Goal: Book appointment/travel/reservation

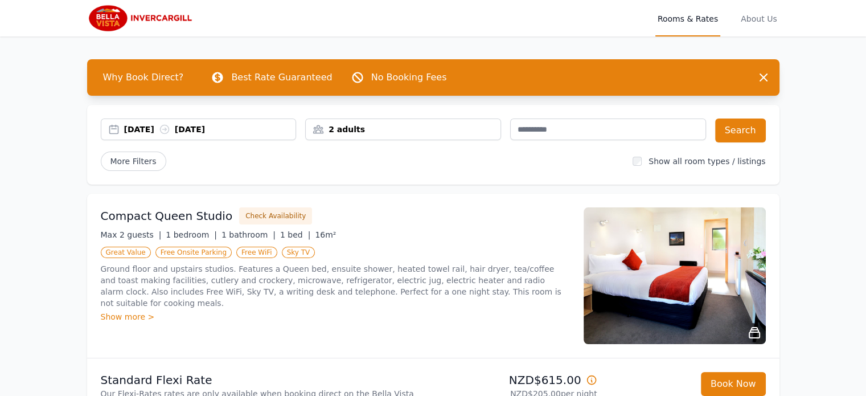
click at [384, 127] on div "2 adults" at bounding box center [403, 129] width 195 height 11
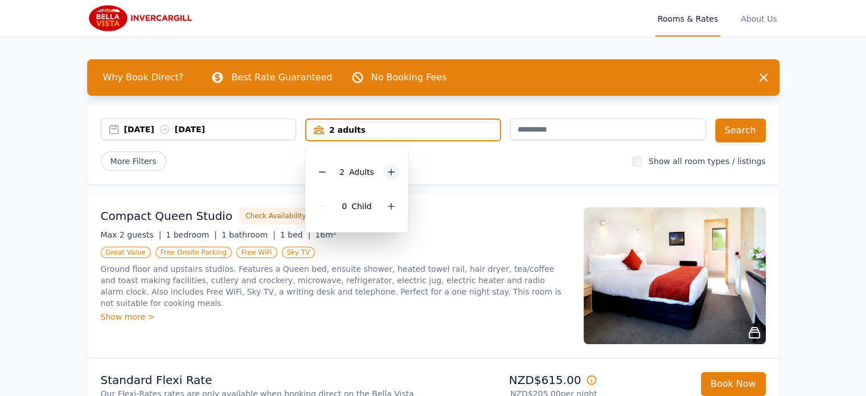
click at [387, 167] on icon at bounding box center [391, 171] width 9 height 9
click at [387, 207] on icon at bounding box center [391, 206] width 9 height 9
click at [387, 206] on icon at bounding box center [391, 206] width 9 height 9
click at [387, 206] on div "2 Child ren" at bounding box center [360, 206] width 93 height 34
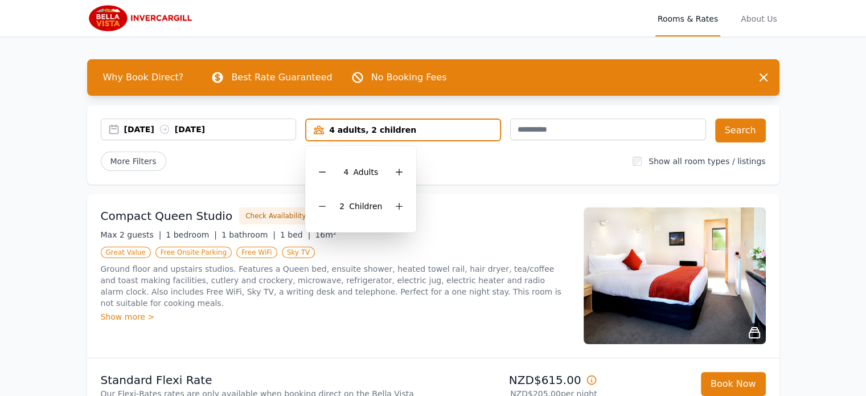
click at [387, 206] on div "2 Child ren" at bounding box center [360, 206] width 93 height 34
click at [386, 205] on div "2 Child ren" at bounding box center [360, 206] width 93 height 34
click at [395, 202] on icon at bounding box center [399, 206] width 9 height 9
click at [395, 203] on icon at bounding box center [399, 206] width 9 height 9
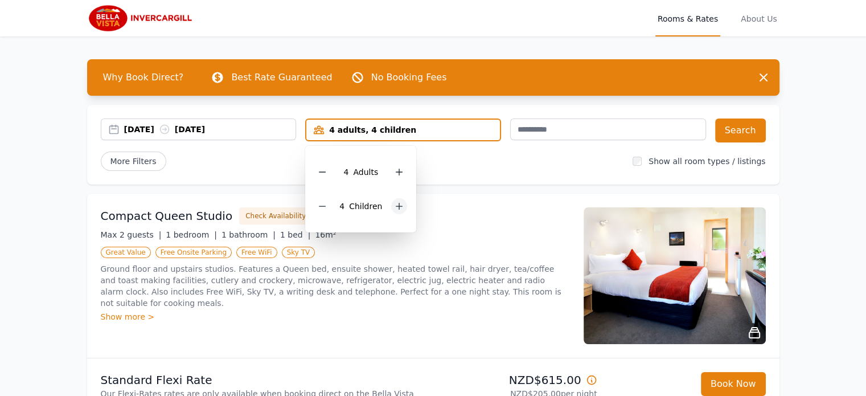
click at [395, 204] on icon at bounding box center [399, 206] width 9 height 9
click at [396, 204] on icon at bounding box center [399, 206] width 9 height 9
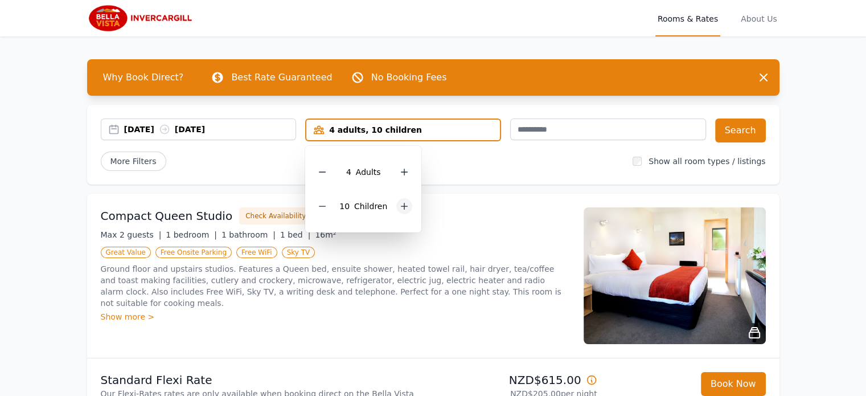
click at [400, 204] on icon at bounding box center [404, 206] width 9 height 9
click at [321, 174] on icon at bounding box center [322, 171] width 9 height 9
click at [741, 134] on button "Search" at bounding box center [740, 130] width 51 height 24
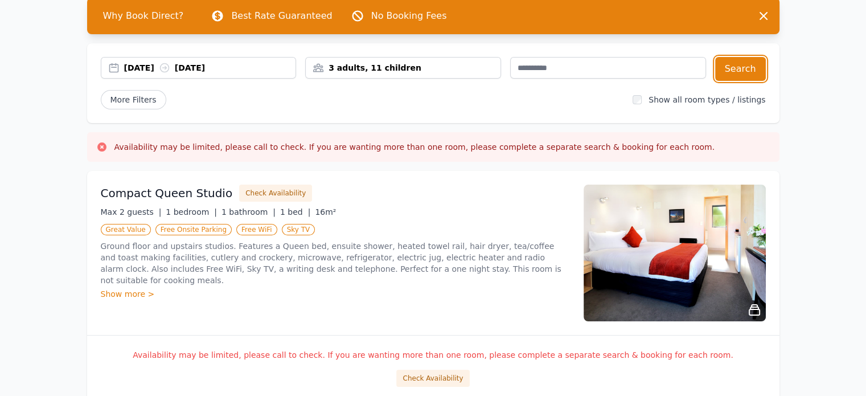
scroll to position [24, 0]
